Goal: Information Seeking & Learning: Learn about a topic

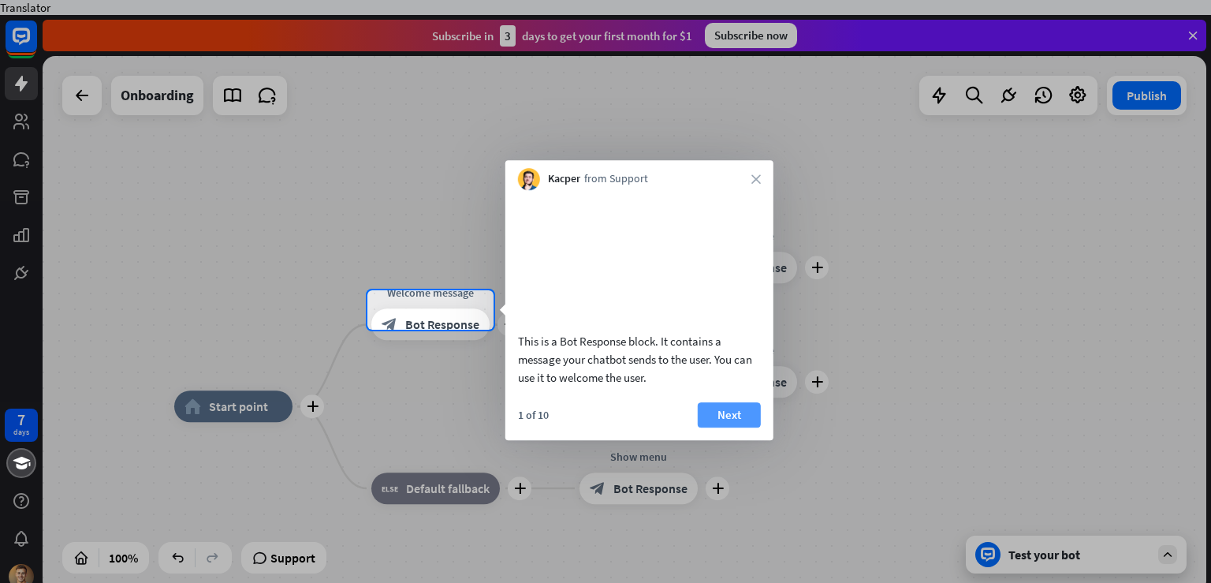
click at [725, 427] on button "Next" at bounding box center [729, 414] width 63 height 25
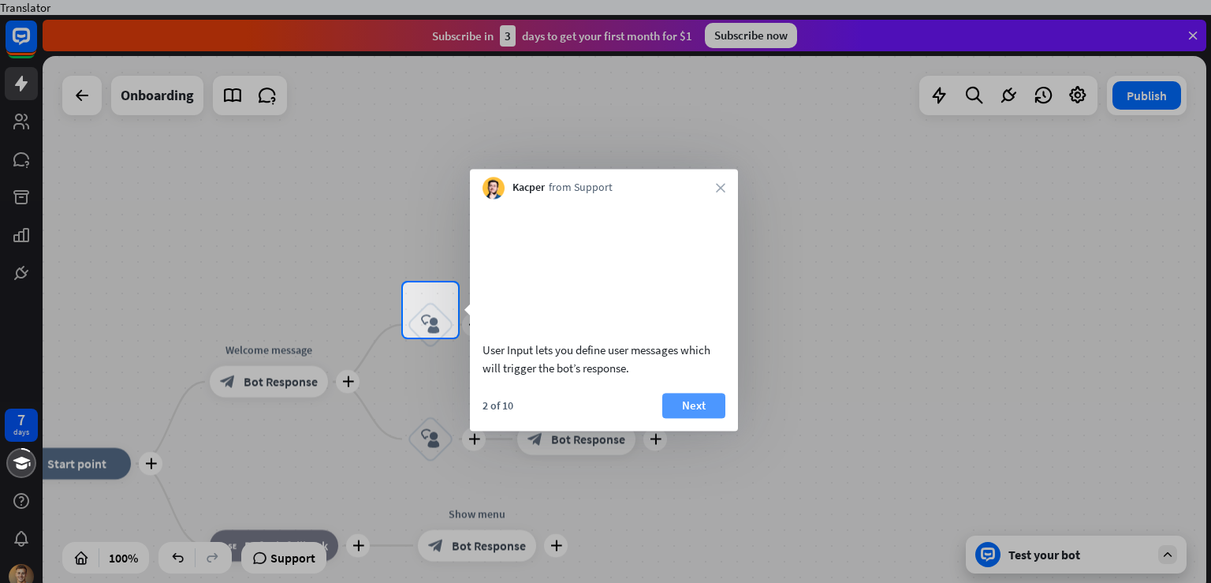
click at [689, 416] on button "Next" at bounding box center [694, 405] width 63 height 25
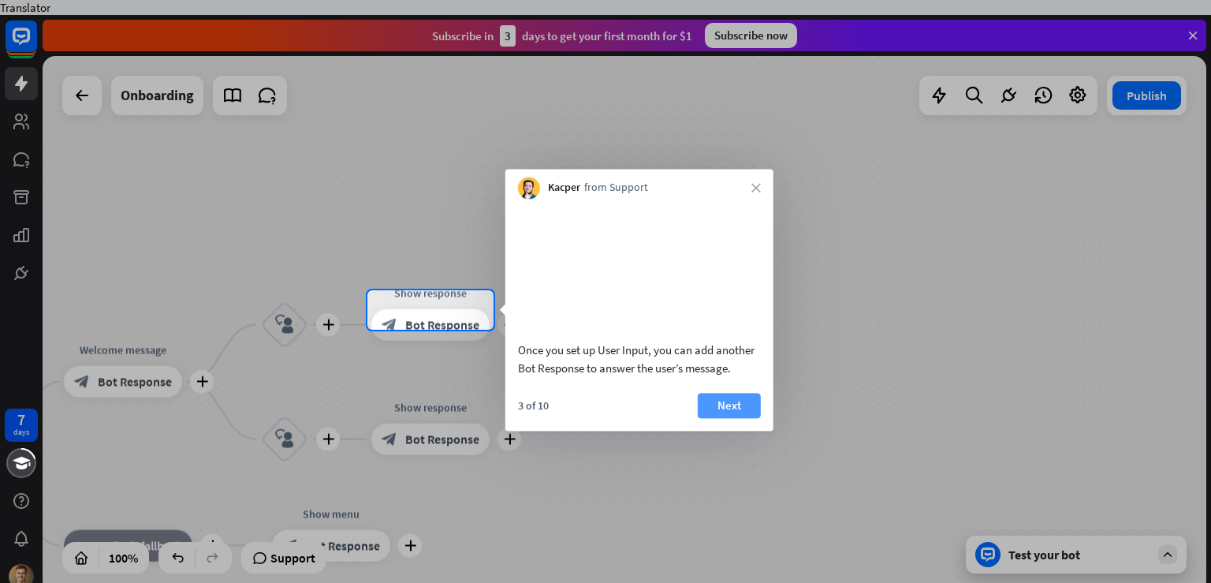
click at [712, 418] on button "Next" at bounding box center [729, 405] width 63 height 25
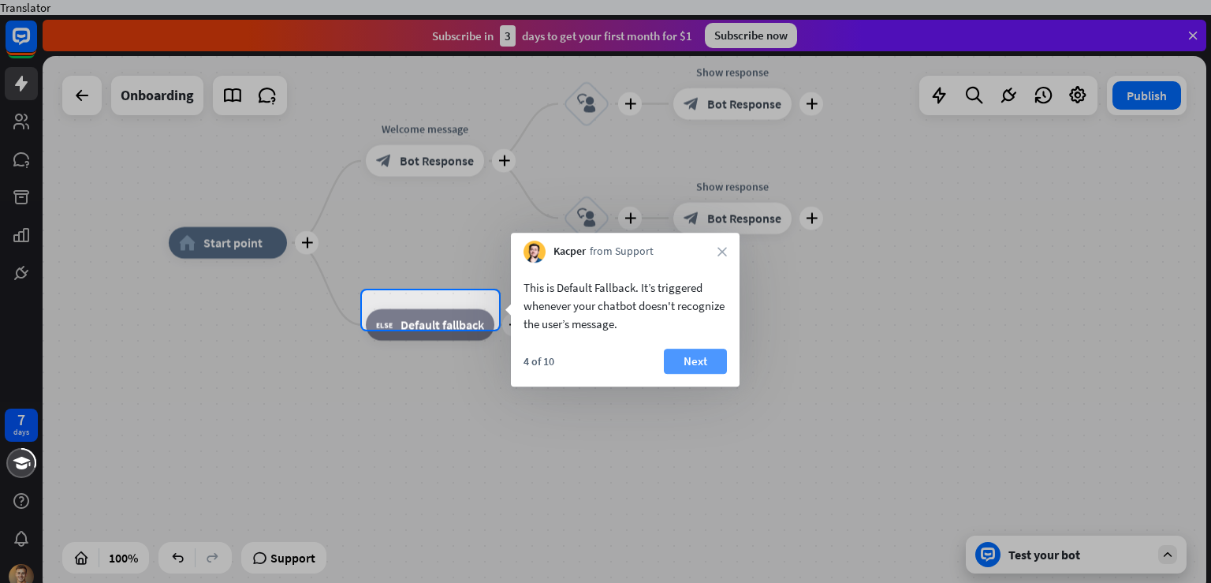
click at [696, 364] on button "Next" at bounding box center [695, 361] width 63 height 25
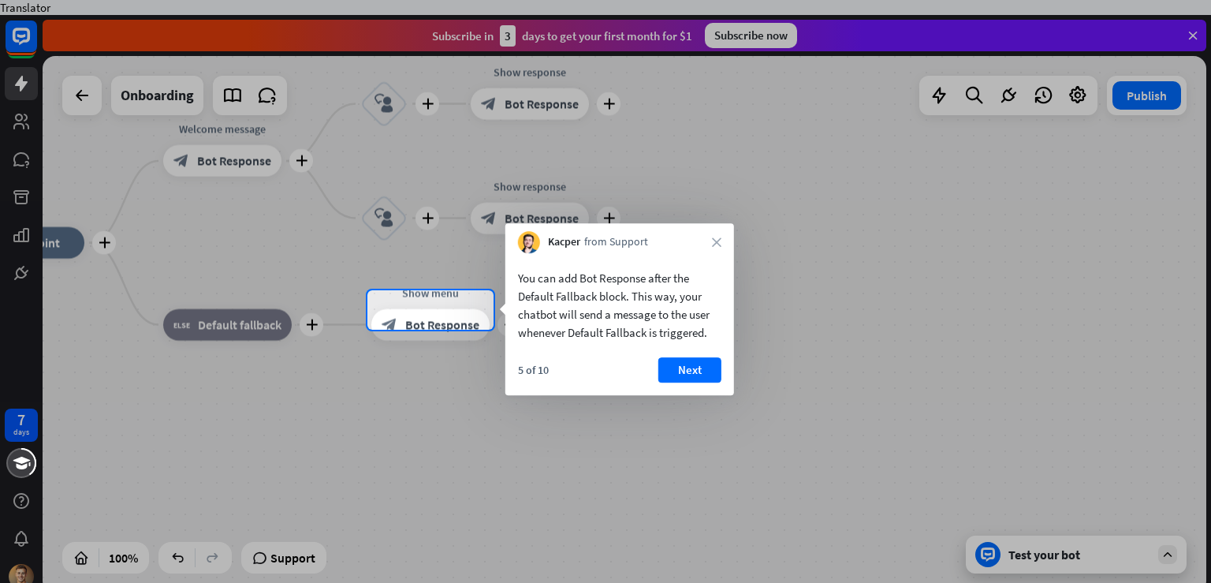
click at [696, 364] on button "Next" at bounding box center [690, 369] width 63 height 25
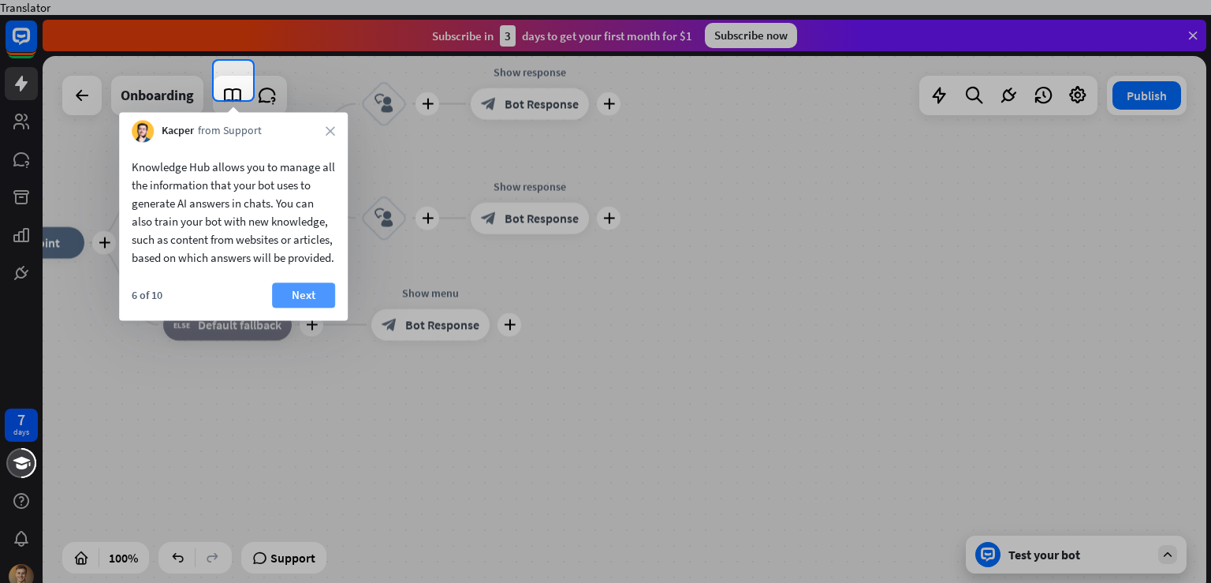
click at [300, 304] on button "Next" at bounding box center [303, 294] width 63 height 25
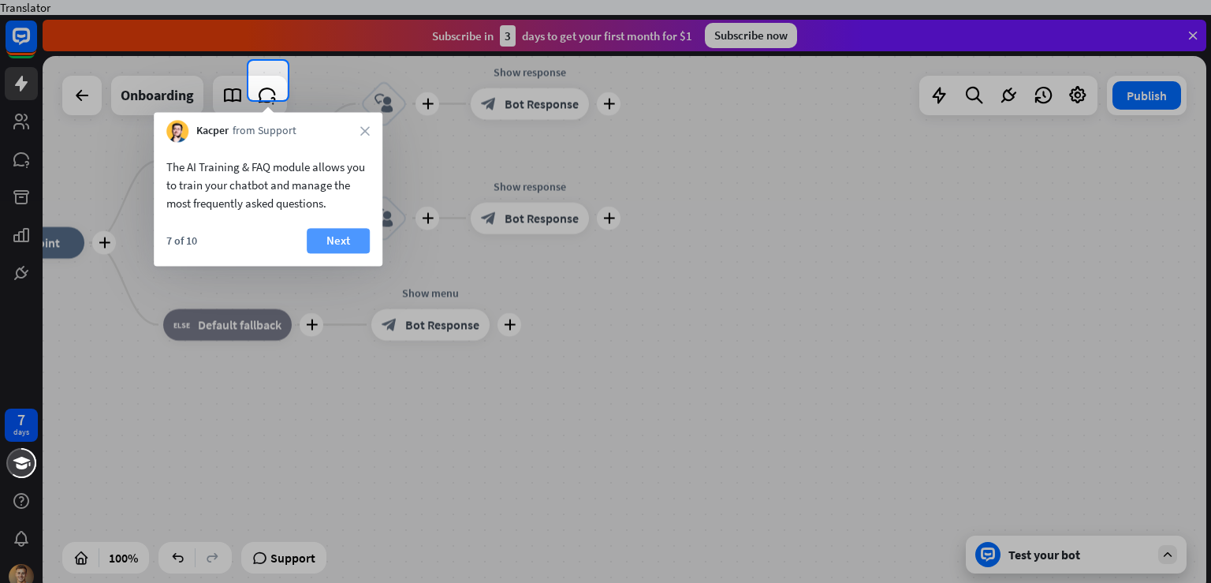
click at [342, 238] on button "Next" at bounding box center [338, 240] width 63 height 25
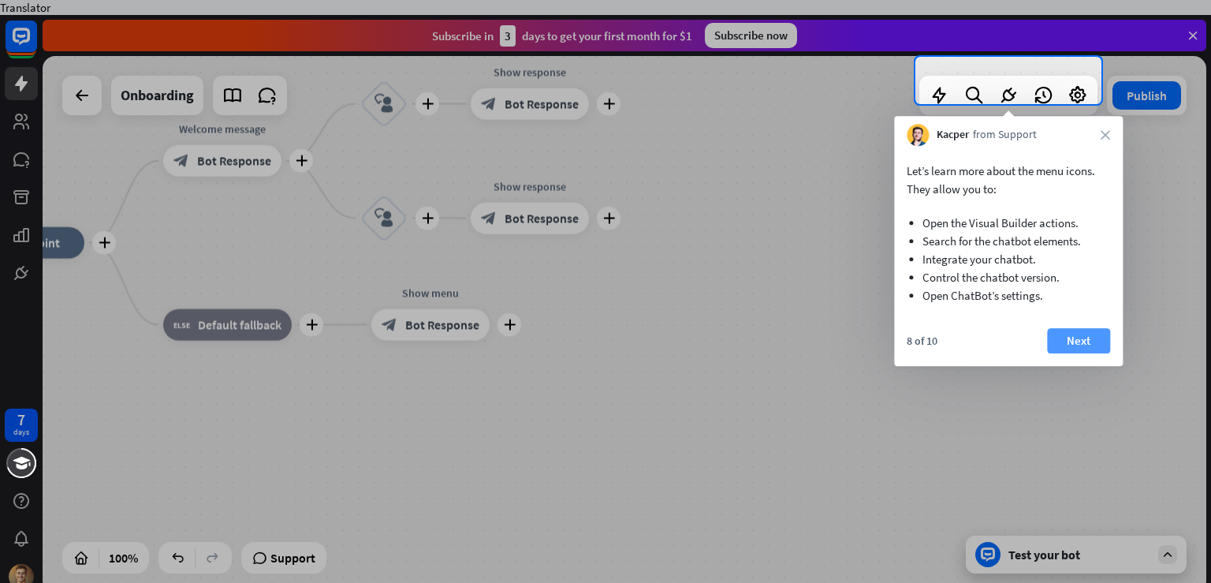
click at [1106, 338] on button "Next" at bounding box center [1078, 340] width 63 height 25
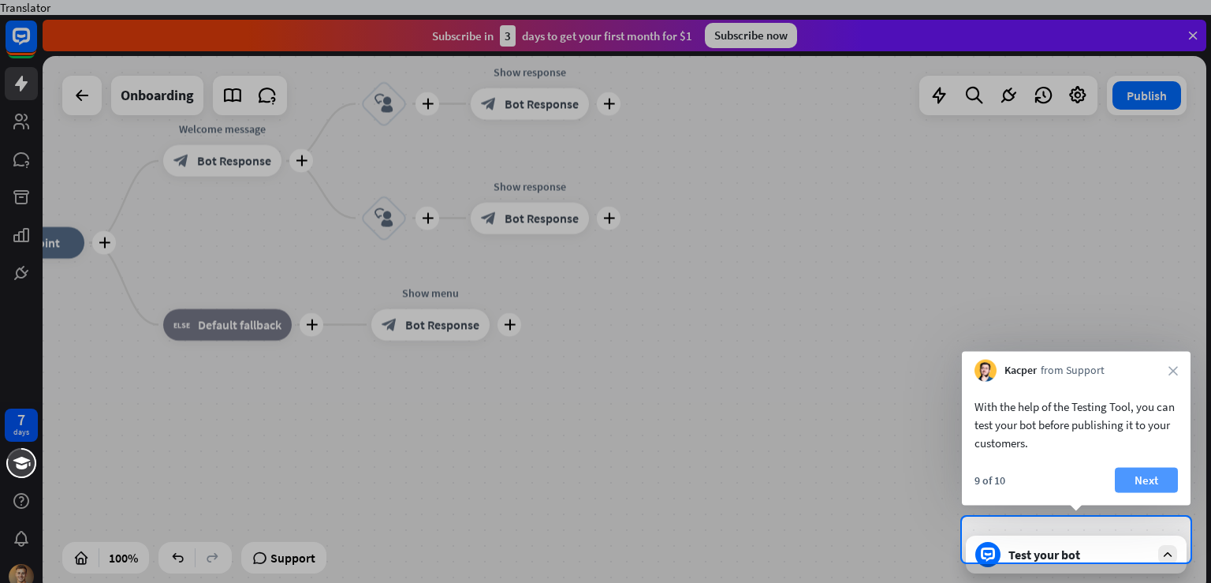
click at [1142, 490] on button "Next" at bounding box center [1146, 480] width 63 height 25
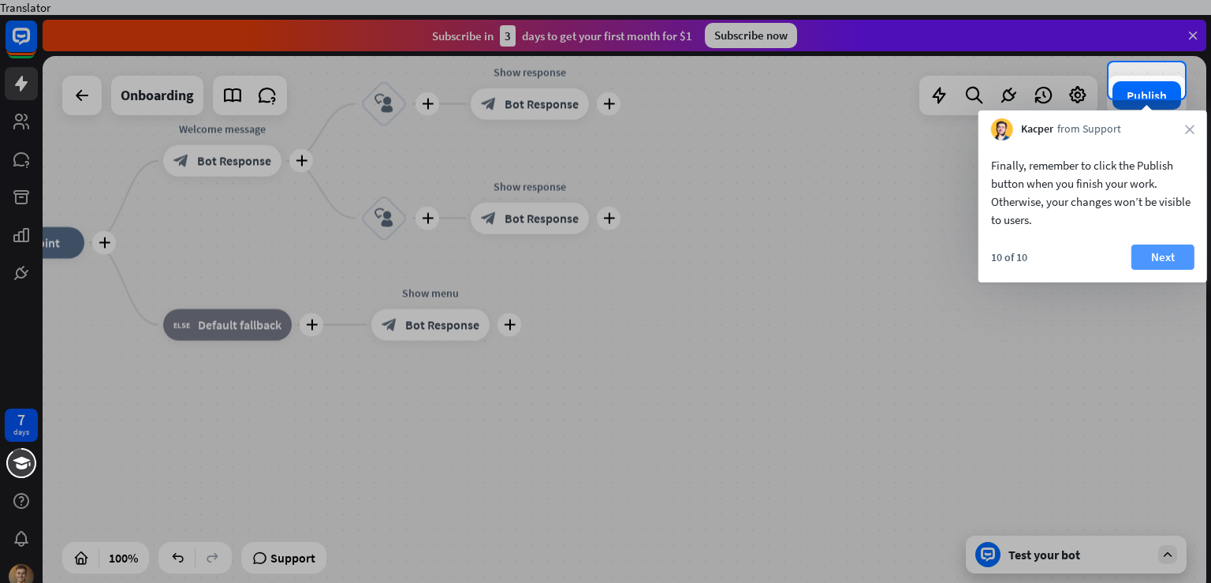
click at [1142, 258] on button "Next" at bounding box center [1163, 256] width 63 height 25
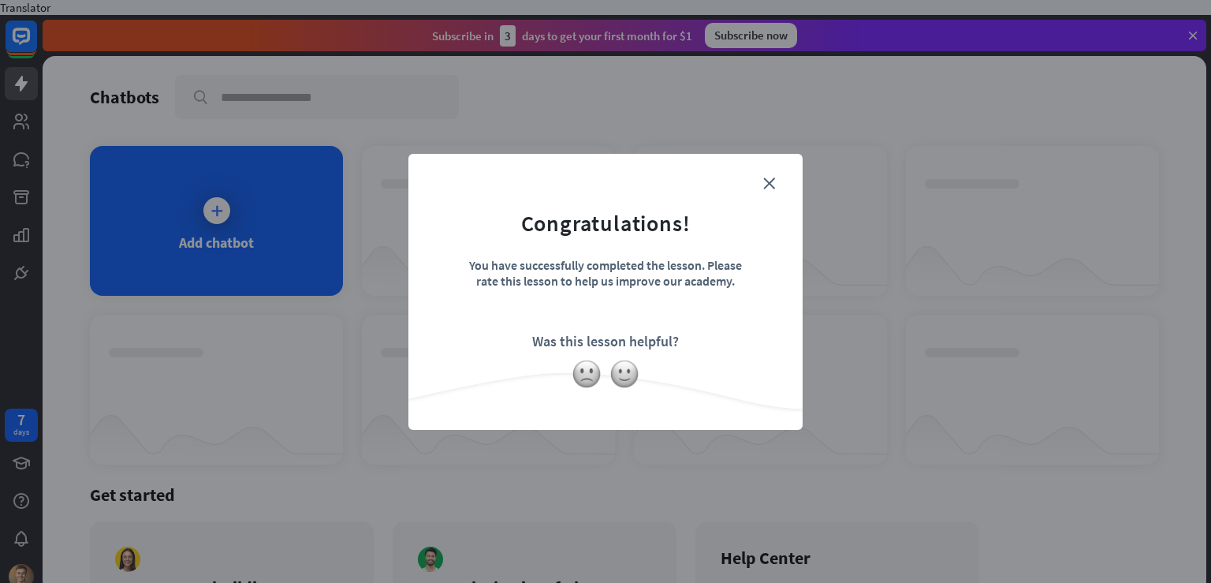
click at [778, 185] on form "Congratulations! You have successfully completed the lesson. Please rate this l…" at bounding box center [605, 268] width 355 height 188
click at [771, 185] on icon "close" at bounding box center [769, 183] width 12 height 12
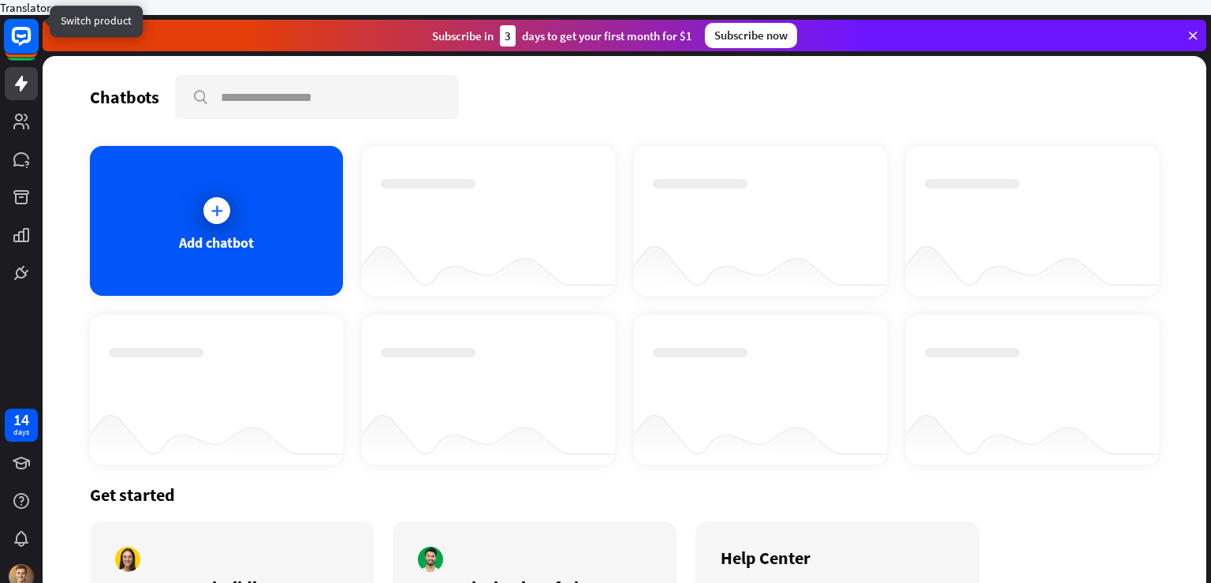
click at [9, 27] on rect at bounding box center [21, 36] width 35 height 35
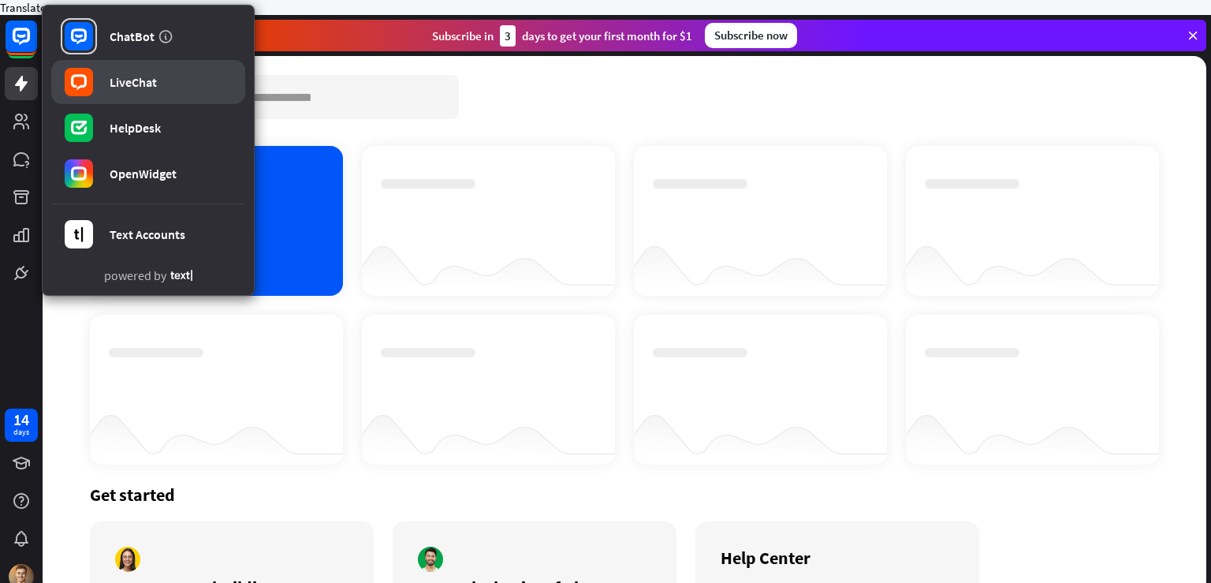
click at [138, 87] on div "LiveChat" at bounding box center [133, 82] width 47 height 16
